Goal: Information Seeking & Learning: Learn about a topic

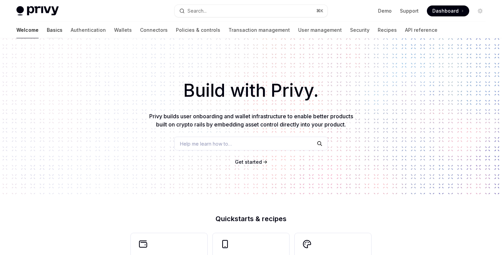
click at [47, 37] on link "Basics" at bounding box center [55, 30] width 16 height 16
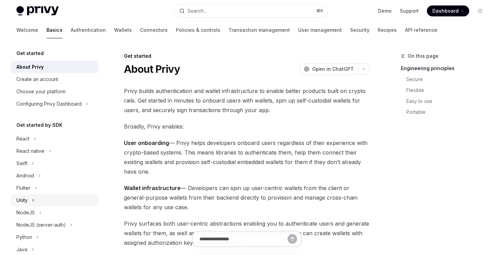
scroll to position [121, 0]
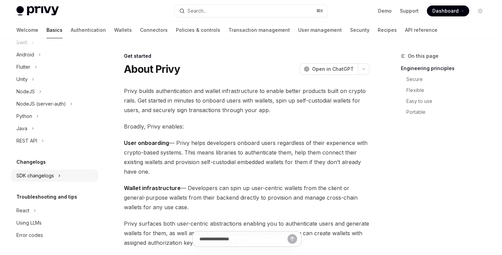
click at [52, 172] on div "SDK changelogs" at bounding box center [35, 176] width 38 height 8
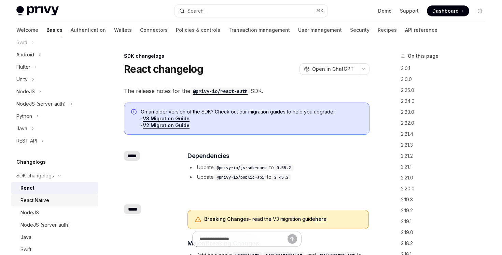
click at [46, 198] on div "React Native" at bounding box center [34, 200] width 29 height 8
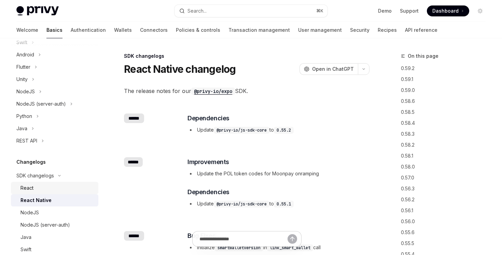
click at [45, 191] on div "React" at bounding box center [57, 188] width 74 height 8
type textarea "*"
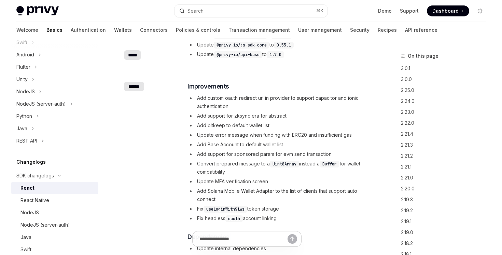
scroll to position [468, 0]
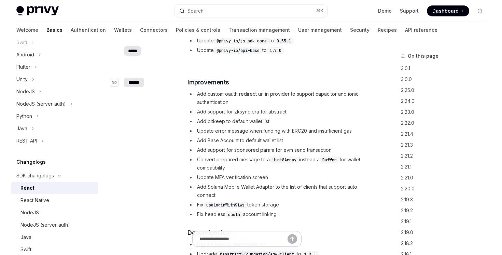
click at [137, 83] on div "******" at bounding box center [134, 83] width 20 height 10
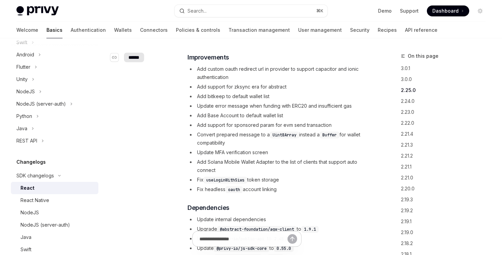
scroll to position [494, 0]
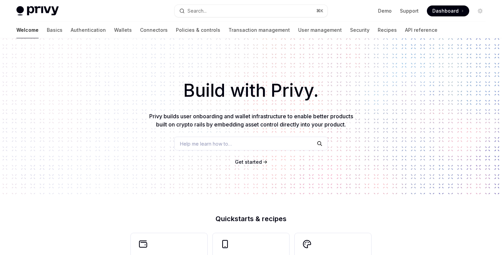
click at [233, 19] on div "Privy Docs home page Search... ⌘ K Demo Support Dashboard Dashboard Search..." at bounding box center [250, 11] width 469 height 22
click at [234, 14] on button "Search... ⌘ K" at bounding box center [251, 11] width 153 height 12
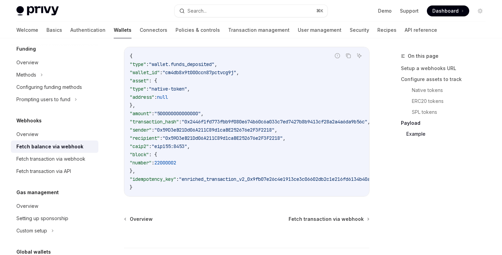
scroll to position [1249, 0]
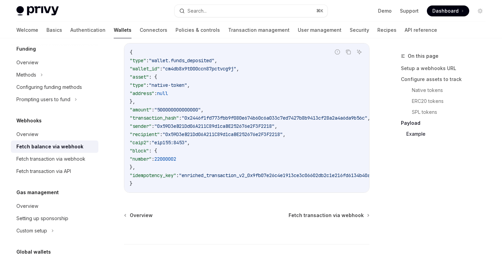
drag, startPoint x: 219, startPoint y: 192, endPoint x: 223, endPoint y: 192, distance: 4.4
click at [223, 192] on div "{ "type" : "wallet.funds_deposited" , "wallet_id" : "cm4db8x9t000ccn87pctvcg9j"…" at bounding box center [246, 117] width 245 height 149
drag, startPoint x: 221, startPoint y: 195, endPoint x: 224, endPoint y: 195, distance: 3.4
click at [224, 193] on div "Report incorrect code Copy Ask AI { "type" : "wallet.funds_deposited" , "wallet…" at bounding box center [247, 118] width 246 height 150
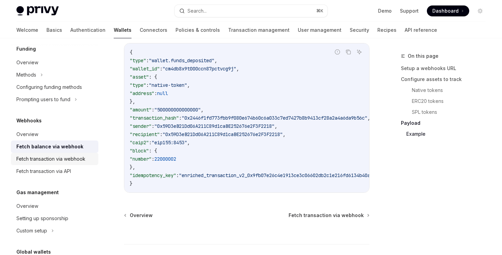
click at [82, 159] on div "Fetch transaction via webhook" at bounding box center [50, 159] width 69 height 8
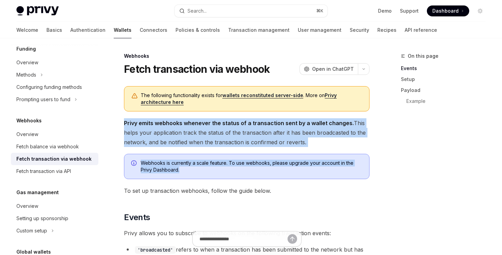
drag, startPoint x: 175, startPoint y: 109, endPoint x: 193, endPoint y: 177, distance: 70.1
click at [193, 177] on div "Webhooks is currently a scale feature. To use webhooks, please upgrade your acc…" at bounding box center [247, 166] width 246 height 25
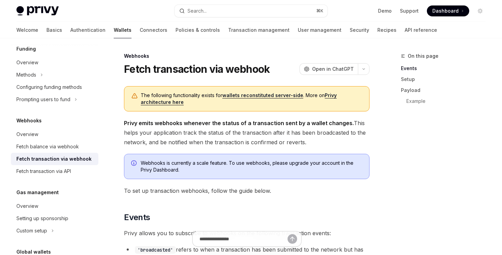
scroll to position [45, 0]
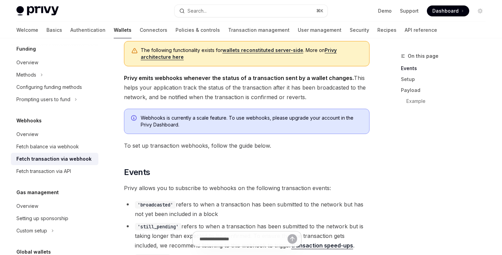
click at [247, 52] on link "wallets reconstituted server-side" at bounding box center [262, 50] width 81 height 6
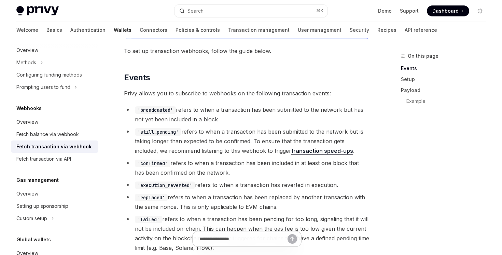
scroll to position [139, 0]
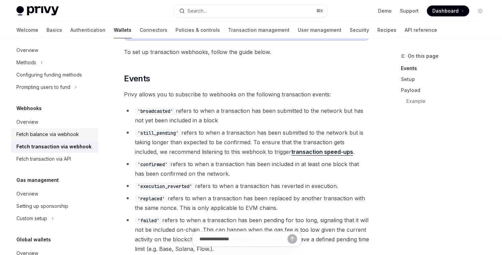
click at [51, 134] on div "Fetch balance via webhook" at bounding box center [47, 134] width 63 height 8
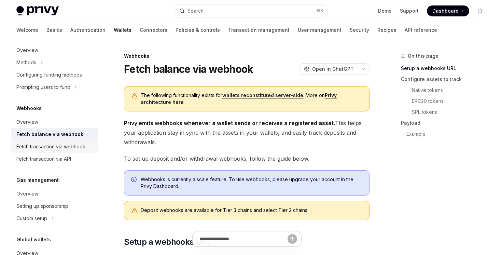
click at [51, 142] on div "Fetch transaction via webhook" at bounding box center [50, 146] width 69 height 8
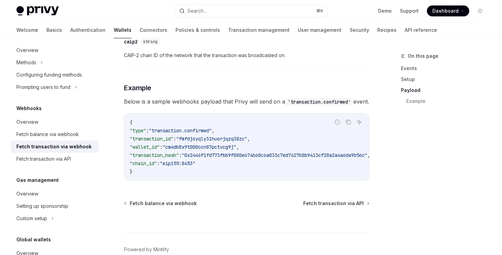
scroll to position [729, 0]
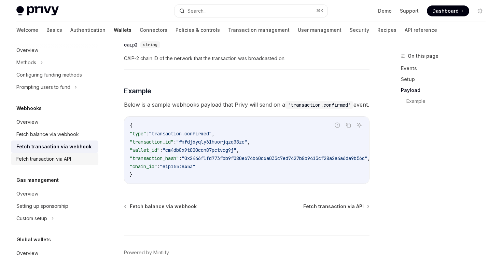
click at [74, 162] on div "Fetch transaction via API" at bounding box center [55, 159] width 78 height 8
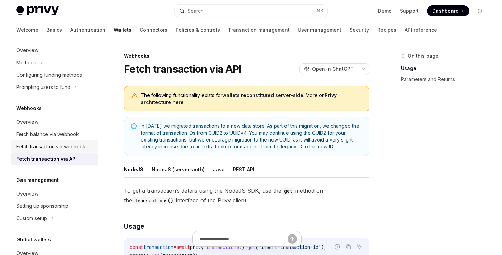
click at [74, 149] on div "Fetch transaction via webhook" at bounding box center [50, 146] width 69 height 8
type textarea "*"
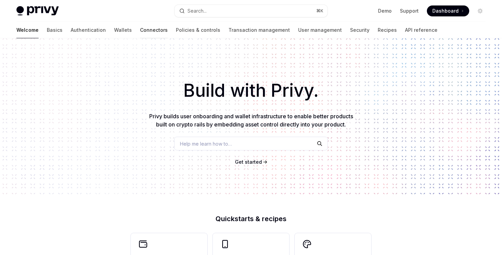
click at [140, 33] on link "Connectors" at bounding box center [154, 30] width 28 height 16
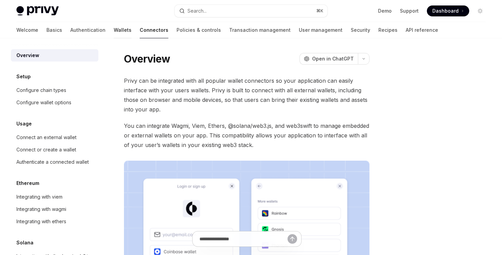
click at [114, 33] on link "Wallets" at bounding box center [123, 30] width 18 height 16
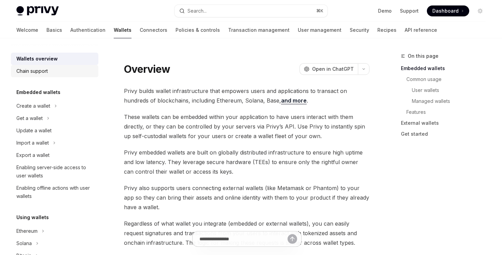
click at [78, 66] on link "Chain support" at bounding box center [54, 71] width 87 height 12
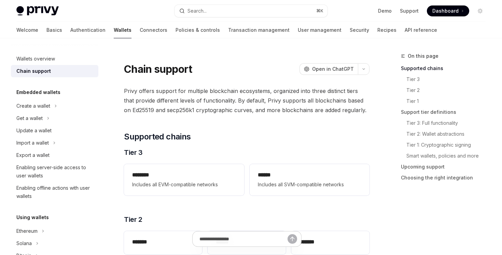
click at [140, 29] on link "Connectors" at bounding box center [154, 30] width 28 height 16
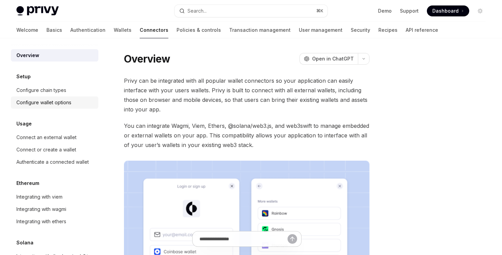
click at [59, 104] on div "Configure wallet options" at bounding box center [43, 102] width 55 height 8
type textarea "*"
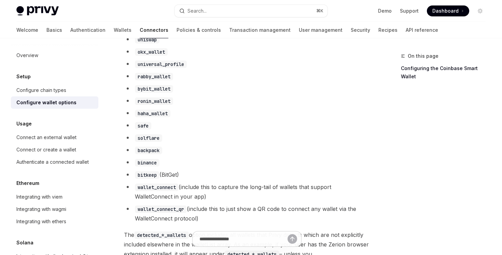
scroll to position [585, 0]
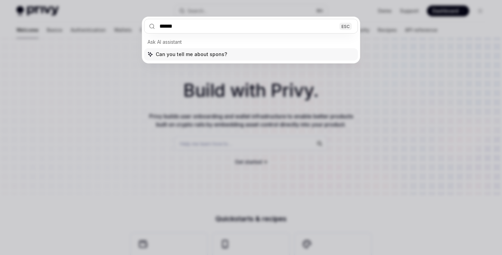
type input "*******"
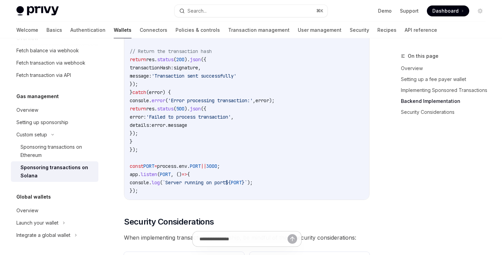
scroll to position [1864, 0]
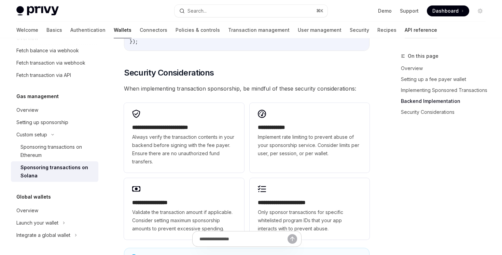
click at [405, 29] on link "API reference" at bounding box center [421, 30] width 32 height 16
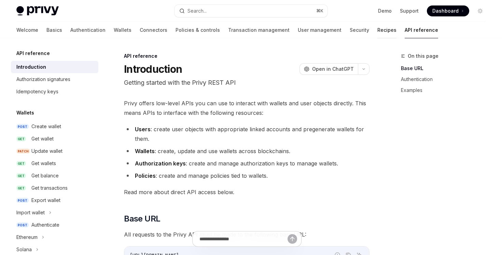
click at [378, 30] on link "Recipes" at bounding box center [387, 30] width 19 height 16
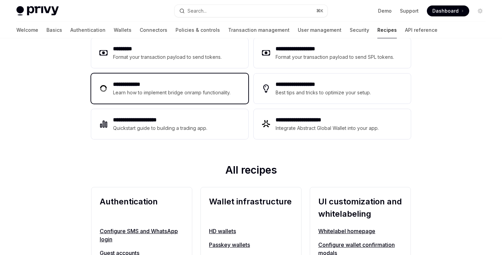
scroll to position [112, 0]
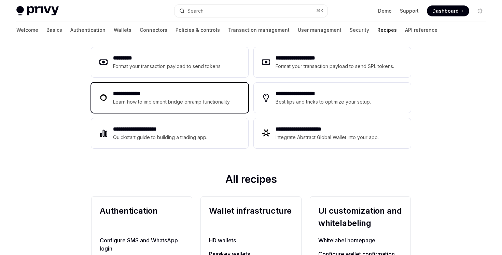
click at [222, 95] on h2 "**********" at bounding box center [173, 94] width 120 height 8
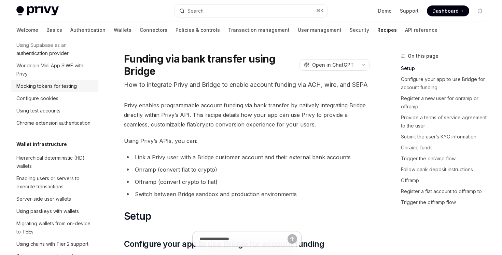
scroll to position [122, 0]
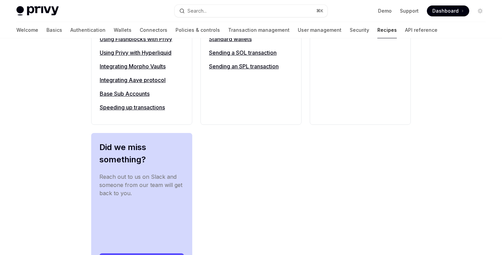
scroll to position [864, 0]
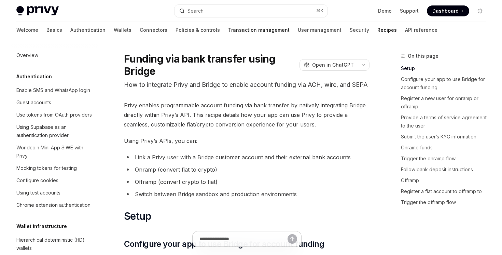
click at [228, 28] on link "Transaction management" at bounding box center [258, 30] width 61 height 16
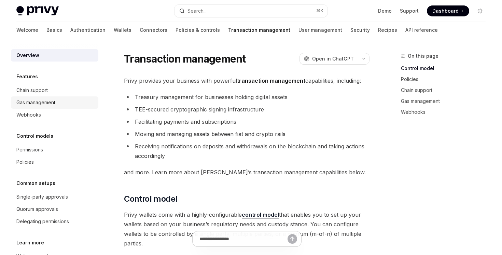
click at [70, 105] on div "Gas management" at bounding box center [55, 102] width 78 height 8
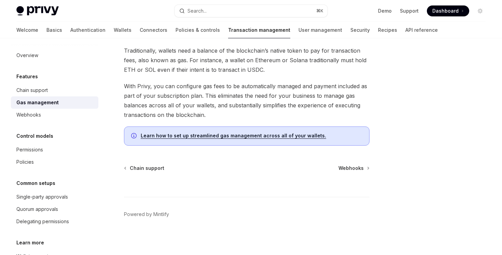
scroll to position [77, 0]
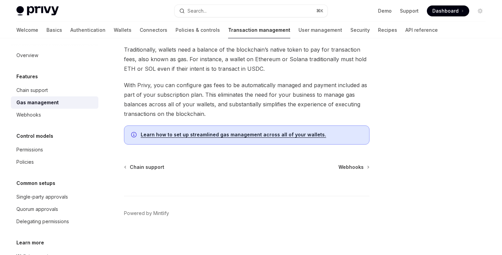
click at [195, 134] on link "Learn how to set up streamlined gas management across all of your wallets." at bounding box center [234, 135] width 186 height 6
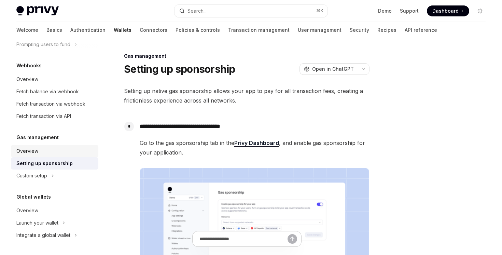
click at [27, 151] on div "Overview" at bounding box center [27, 151] width 22 height 8
type textarea "*"
